Goal: Transaction & Acquisition: Purchase product/service

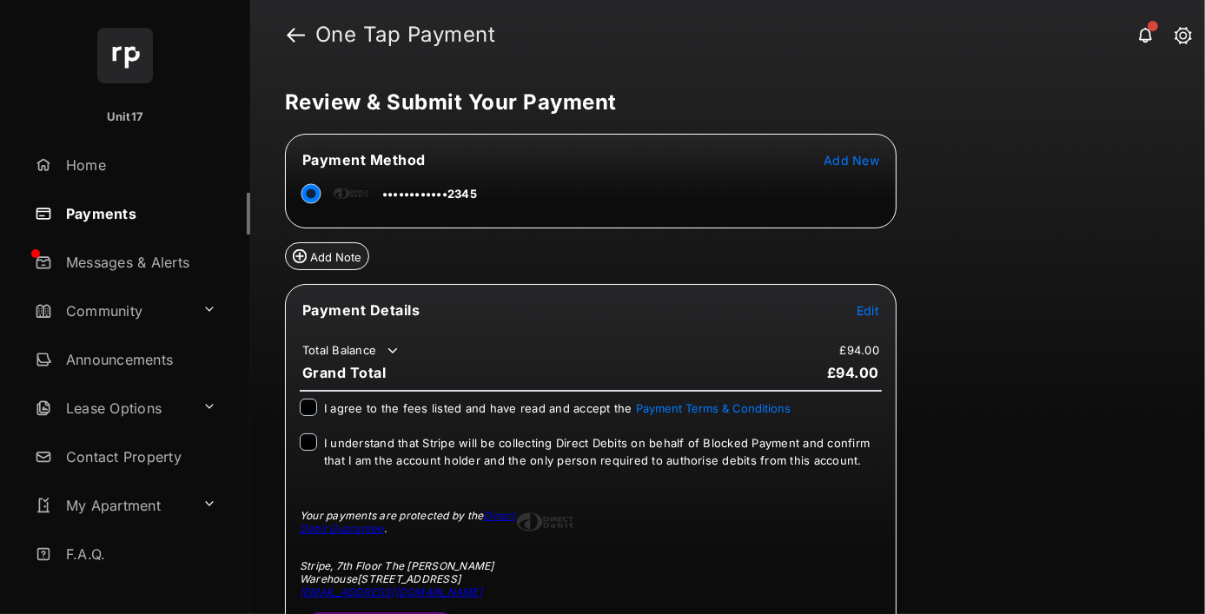
click at [868, 308] on span "Edit" at bounding box center [868, 310] width 23 height 15
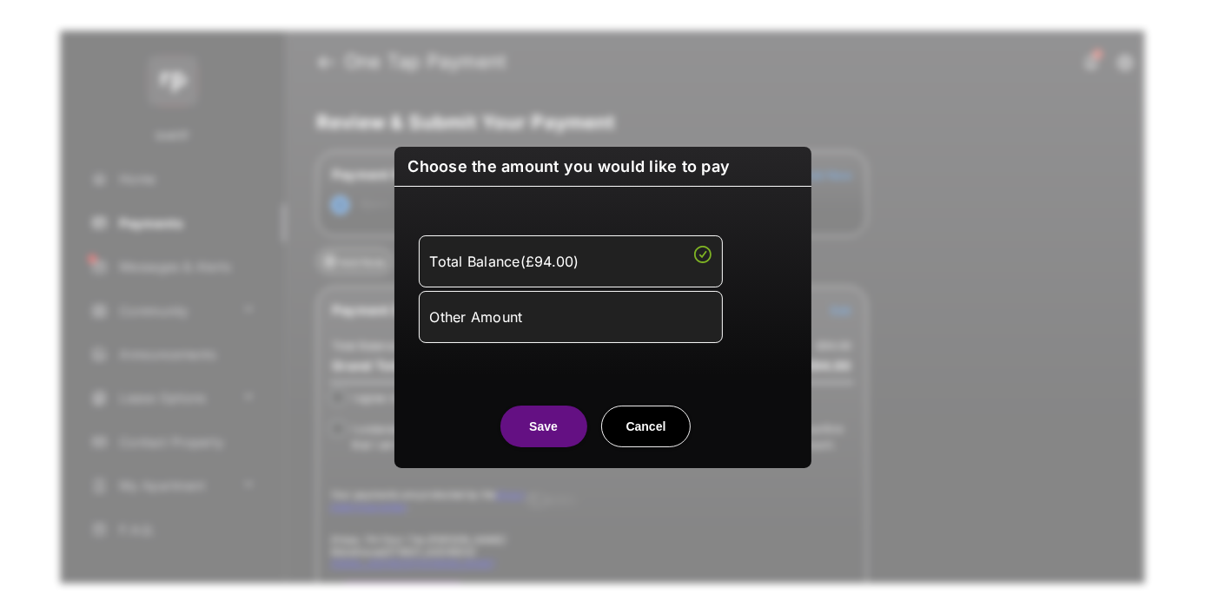
click at [570, 316] on div "Other Amount" at bounding box center [571, 317] width 282 height 30
type input "**"
click at [543, 447] on button "Save" at bounding box center [543, 427] width 87 height 42
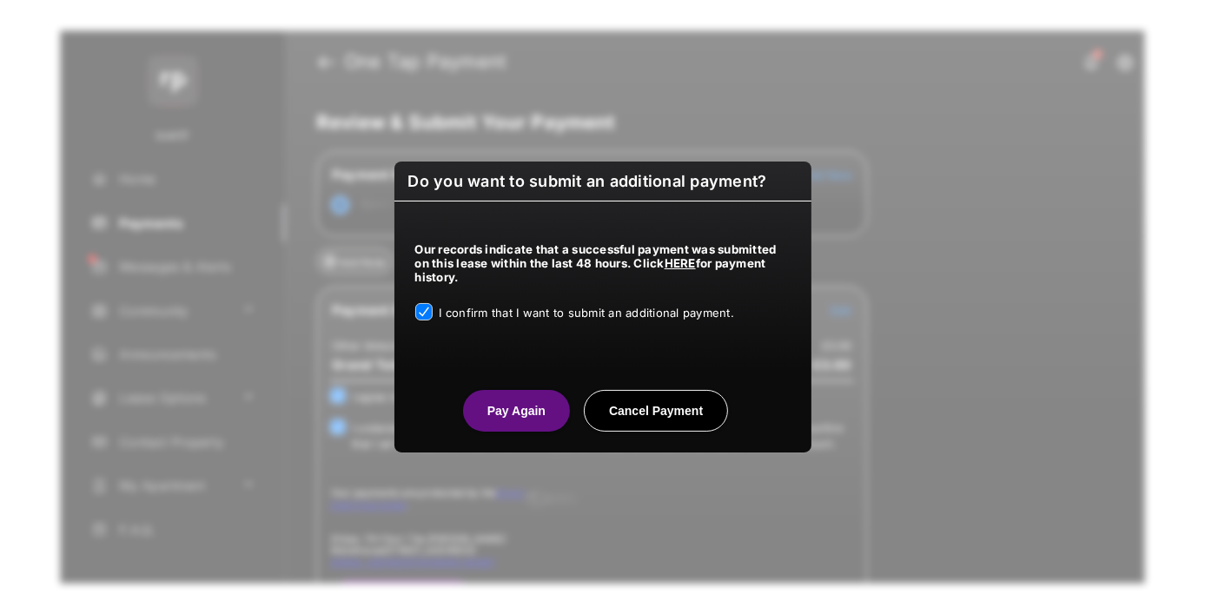
click at [532, 408] on button "Pay Again" at bounding box center [516, 411] width 107 height 42
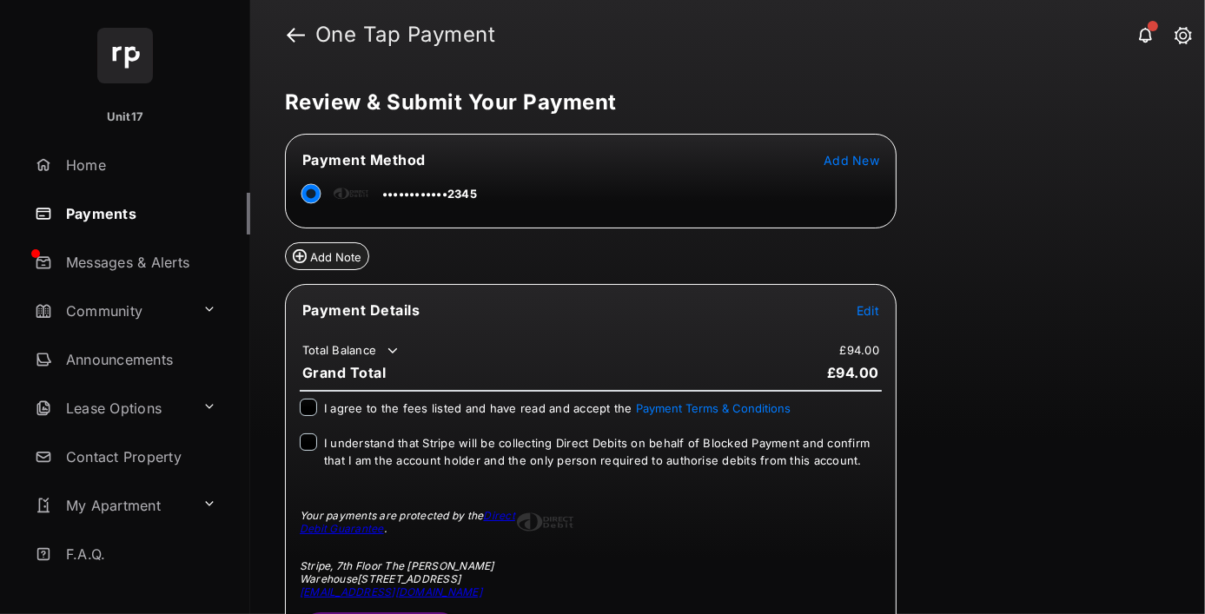
click at [868, 308] on span "Edit" at bounding box center [868, 310] width 23 height 15
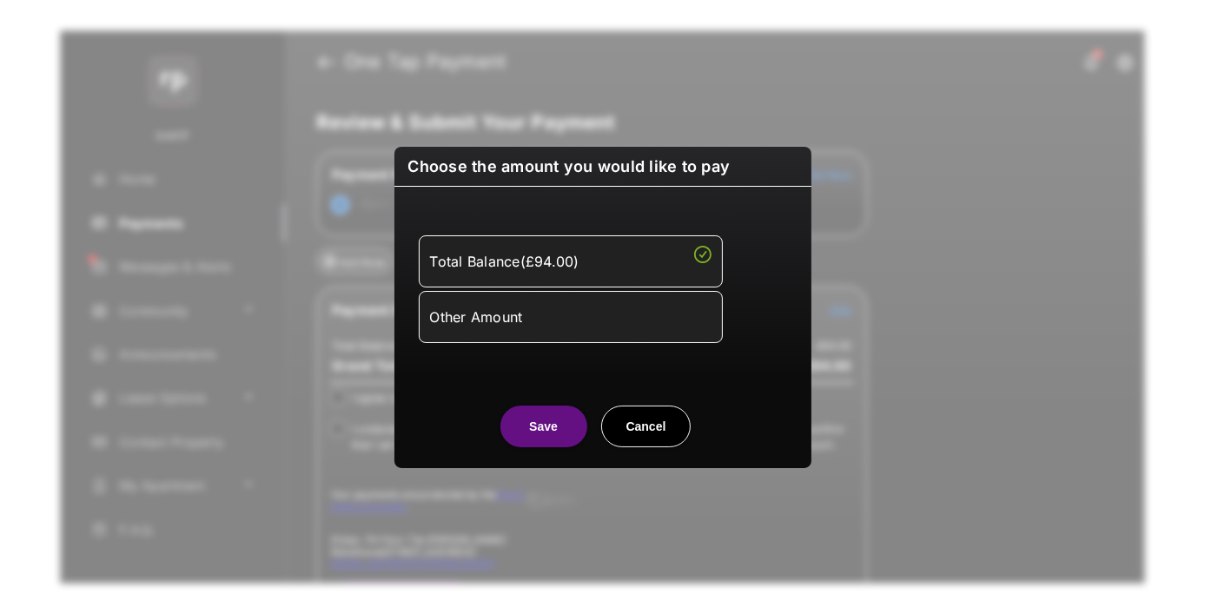
click at [570, 316] on div "Other Amount" at bounding box center [571, 317] width 282 height 30
type input "**"
click at [543, 447] on button "Save" at bounding box center [543, 427] width 87 height 42
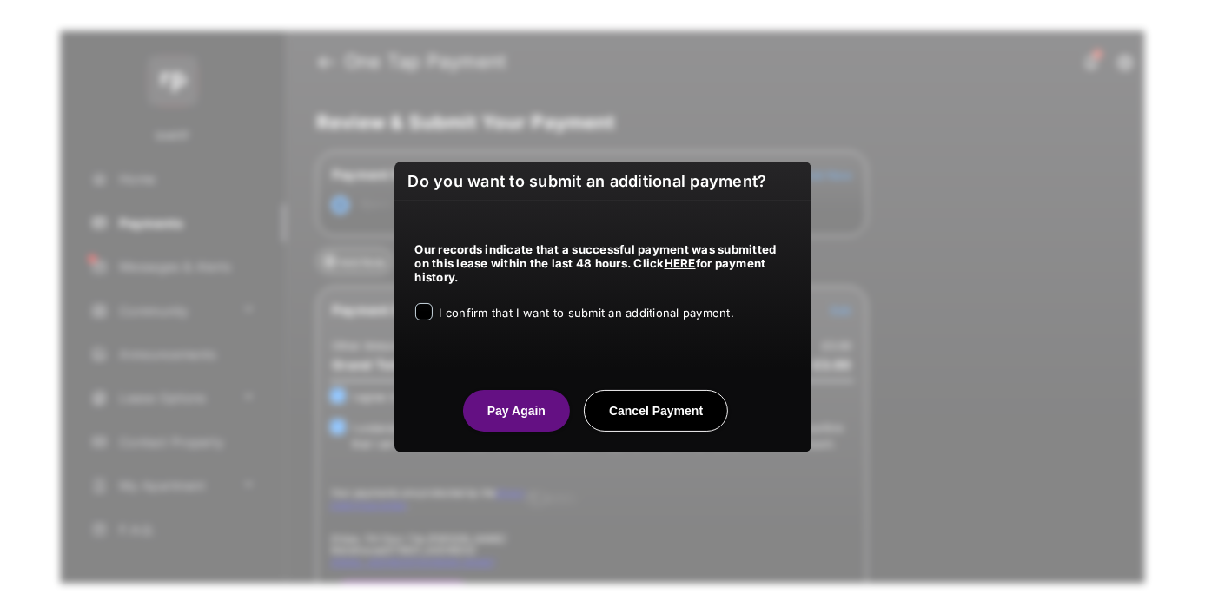
click at [432, 319] on div "I confirm that I want to submit an additional payment." at bounding box center [602, 313] width 375 height 21
click at [525, 421] on button "Pay Again" at bounding box center [516, 411] width 107 height 42
